Goal: Transaction & Acquisition: Book appointment/travel/reservation

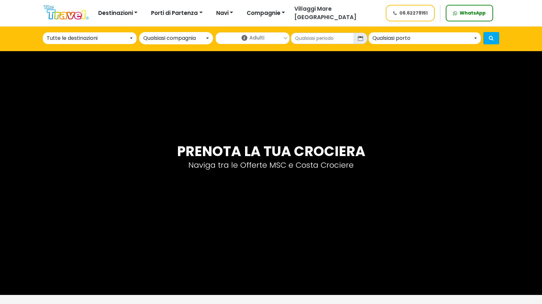
select select "MED"
select select "msc"
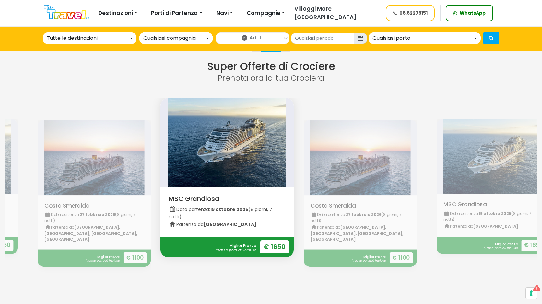
drag, startPoint x: 493, startPoint y: 196, endPoint x: 171, endPoint y: 192, distance: 322.3
click at [181, 193] on div "Visualizza MSC Grandiosa Data partenza: 19 ottobre 2025 (8 giorni, 7 notti) Par…" at bounding box center [293, 197] width 1330 height 199
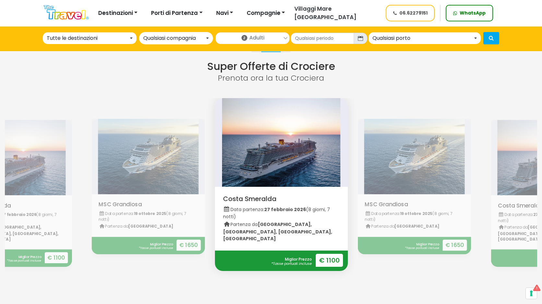
drag, startPoint x: 470, startPoint y: 188, endPoint x: 214, endPoint y: 191, distance: 255.9
click at [214, 191] on div "Visualizza MSC Grandiosa Data partenza: 19 ottobre 2025 (8 giorni, 7 notti) Par…" at bounding box center [215, 197] width 1330 height 199
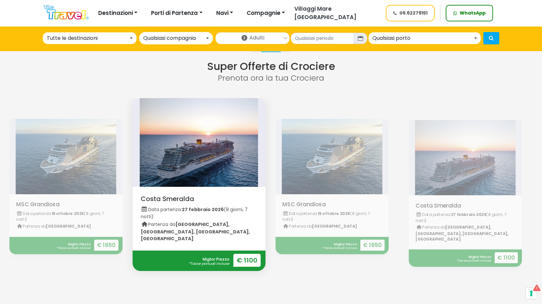
drag, startPoint x: 468, startPoint y: 187, endPoint x: 395, endPoint y: 191, distance: 72.3
click at [395, 191] on div "Visualizza MSC Grandiosa Data partenza: 19 ottobre 2025 (8 giorni, 7 notti) Par…" at bounding box center [132, 197] width 1330 height 199
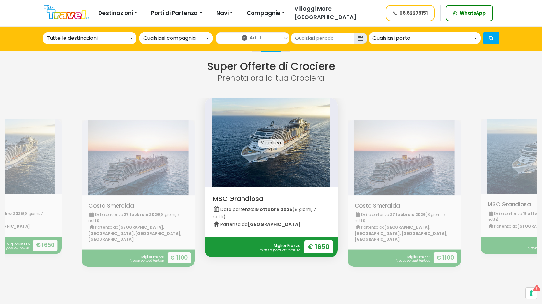
drag, startPoint x: 406, startPoint y: 166, endPoint x: 270, endPoint y: 175, distance: 136.1
click at [270, 175] on div "Visualizza MSC Grandiosa Data partenza: 19 ottobre 2025 (8 giorni, 7 notti) Par…" at bounding box center [72, 197] width 1330 height 199
drag, startPoint x: 380, startPoint y: 177, endPoint x: 242, endPoint y: 196, distance: 138.7
click at [242, 196] on div "Visualizza MSC Grandiosa Data partenza: 19 ottobre 2025 (8 giorni, 7 notti) Par…" at bounding box center [72, 197] width 1330 height 199
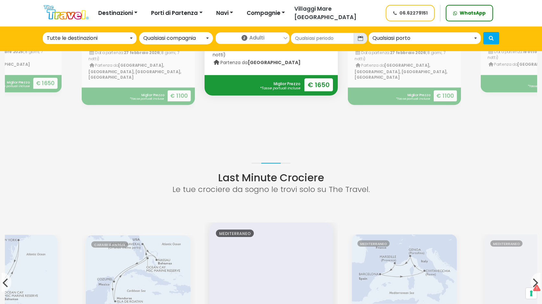
scroll to position [324, 0]
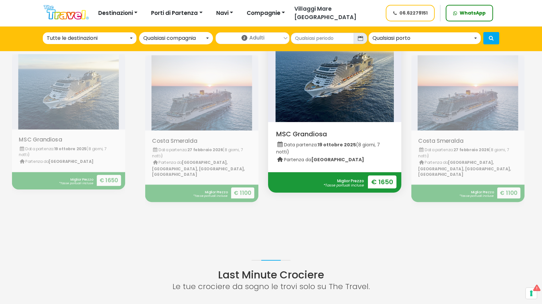
drag, startPoint x: 420, startPoint y: 137, endPoint x: 165, endPoint y: 139, distance: 254.6
click at [165, 140] on div "Visualizza MSC Grandiosa Data partenza: 19 ottobre 2025 (8 giorni, 7 notti) Par…" at bounding box center [135, 132] width 1330 height 199
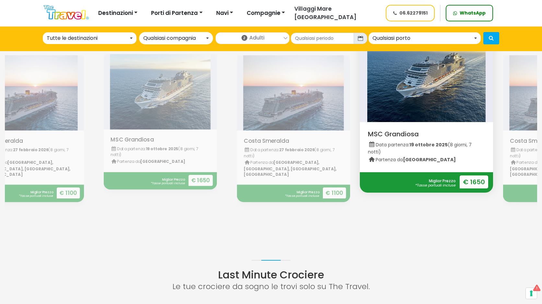
drag, startPoint x: 394, startPoint y: 140, endPoint x: 183, endPoint y: 158, distance: 212.0
click at [185, 158] on div "Visualizza MSC Grandiosa Data partenza: 19 ottobre 2025 (8 giorni, 7 notti) Par…" at bounding box center [227, 132] width 1330 height 199
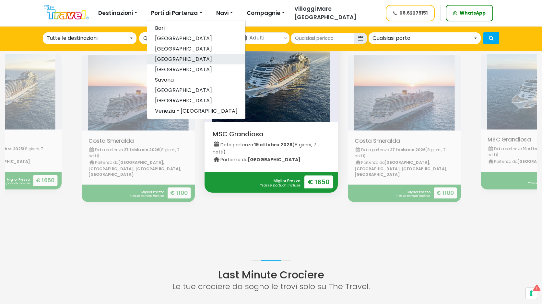
click at [163, 58] on link "[GEOGRAPHIC_DATA]" at bounding box center [196, 59] width 98 height 10
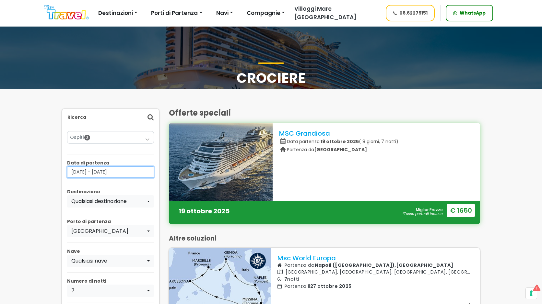
click at [133, 172] on input "08/10/2025 - 08/01/2026" at bounding box center [110, 171] width 87 height 11
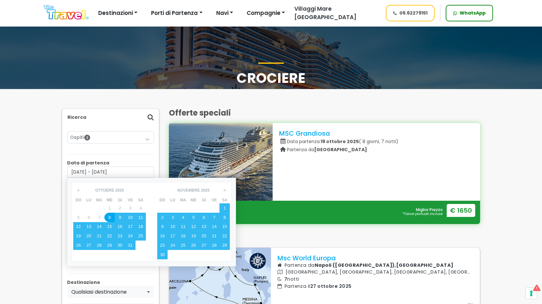
click at [223, 185] on th ">" at bounding box center [224, 190] width 10 height 13
click at [225, 187] on span ">" at bounding box center [224, 190] width 10 height 11
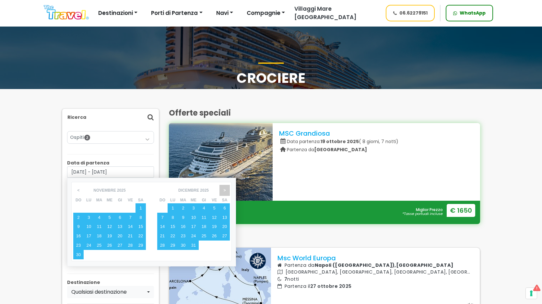
click at [225, 187] on span ">" at bounding box center [224, 190] width 10 height 11
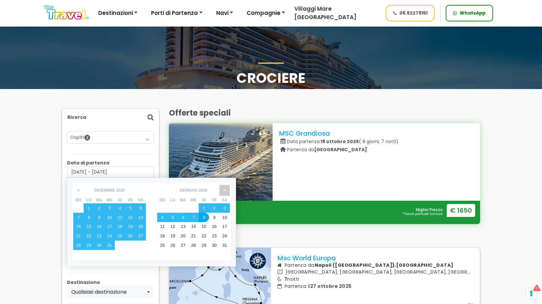
click at [225, 187] on span ">" at bounding box center [224, 190] width 10 height 11
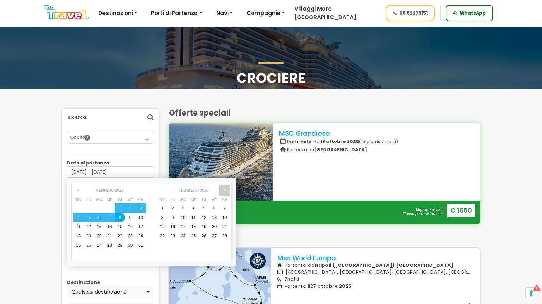
click at [225, 187] on span ">" at bounding box center [224, 190] width 10 height 11
click at [169, 215] on div "8" at bounding box center [172, 217] width 10 height 9
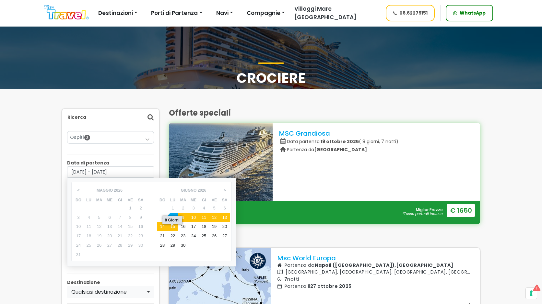
click at [173, 229] on div "15" at bounding box center [172, 226] width 10 height 9
type input "08/06/2026 - 15/06/2026"
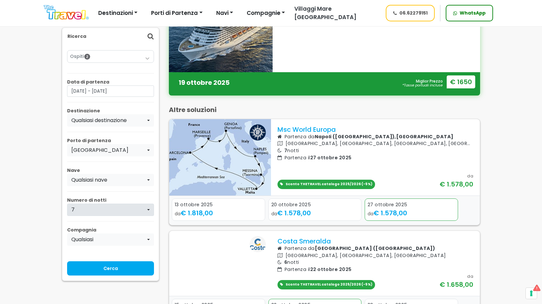
scroll to position [130, 0]
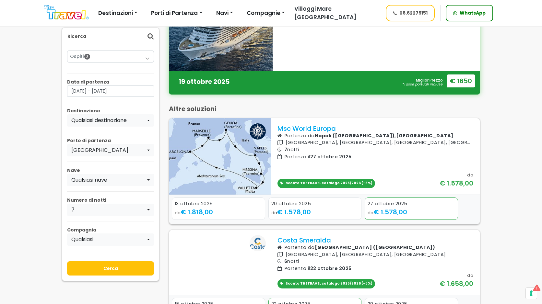
click at [109, 264] on input "Cerca" at bounding box center [110, 268] width 87 height 14
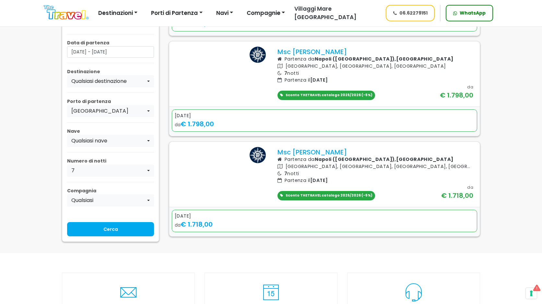
scroll to position [292, 0]
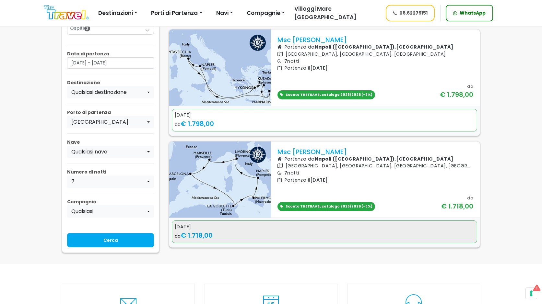
click at [199, 240] on span "€ 1.718,00" at bounding box center [196, 235] width 32 height 9
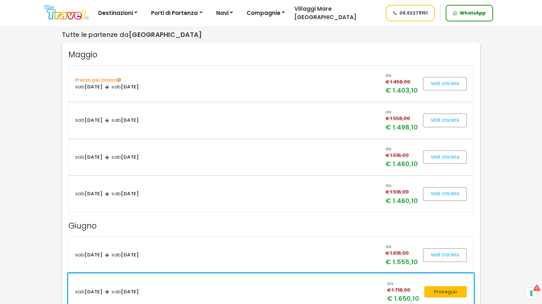
scroll to position [259, 0]
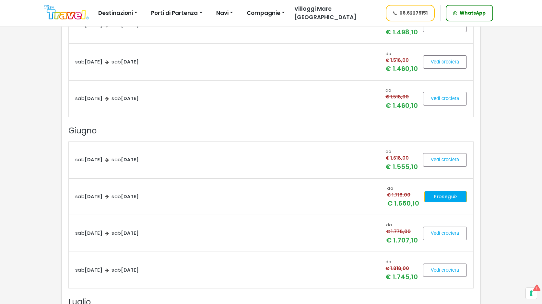
click at [449, 197] on button "Prosegui" at bounding box center [445, 197] width 42 height 12
